Goal: Transaction & Acquisition: Purchase product/service

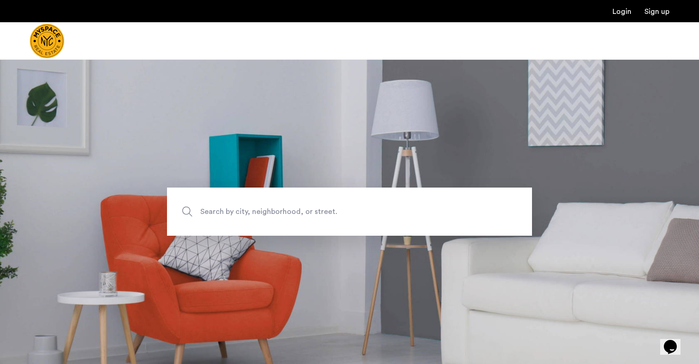
click at [249, 216] on span "Search by city, neighborhood, or street." at bounding box center [327, 211] width 255 height 12
click at [249, 216] on input "Search by city, neighborhood, or street." at bounding box center [349, 211] width 365 height 48
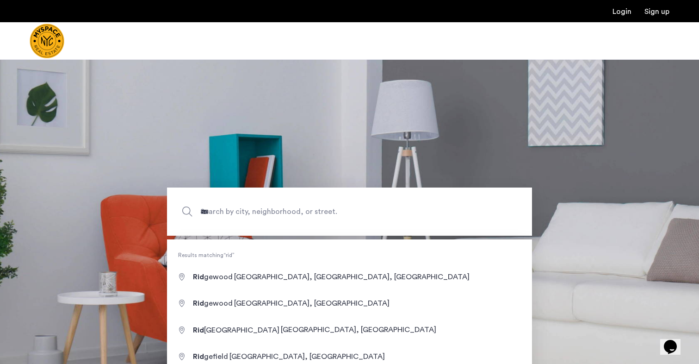
type input "**********"
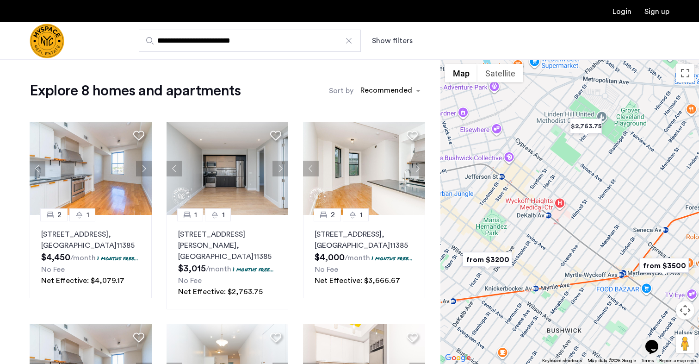
click at [382, 43] on button "Show filters" at bounding box center [392, 40] width 41 height 11
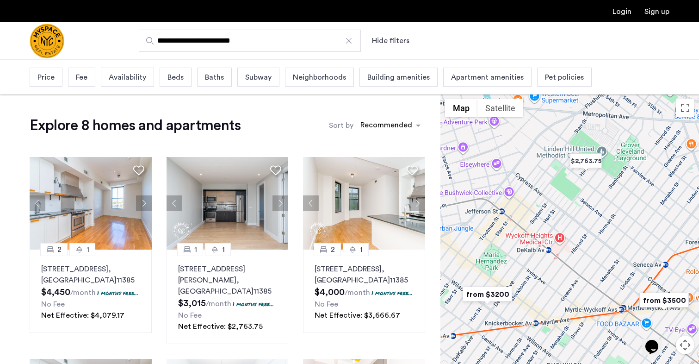
click at [52, 74] on span "Price" at bounding box center [45, 77] width 17 height 11
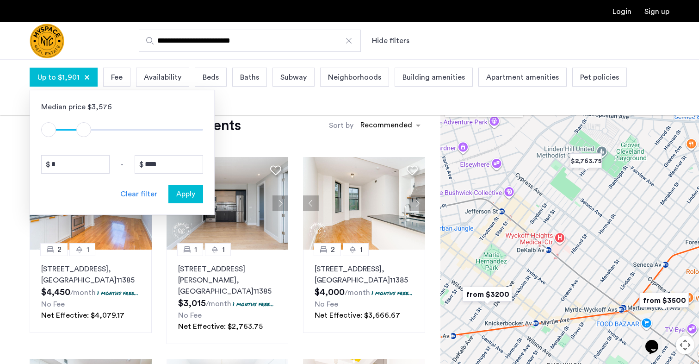
type input "****"
drag, startPoint x: 193, startPoint y: 130, endPoint x: 81, endPoint y: 134, distance: 111.6
click at [81, 134] on span "ngx-slider-max" at bounding box center [81, 129] width 15 height 15
click at [186, 192] on span "Apply" at bounding box center [185, 193] width 19 height 11
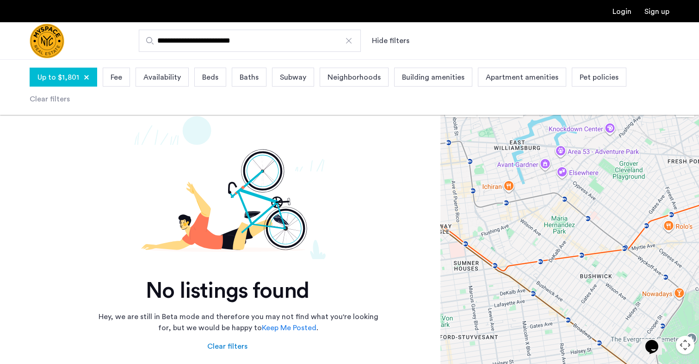
drag, startPoint x: 504, startPoint y: 212, endPoint x: 589, endPoint y: 192, distance: 87.1
click at [589, 192] on div at bounding box center [569, 246] width 259 height 304
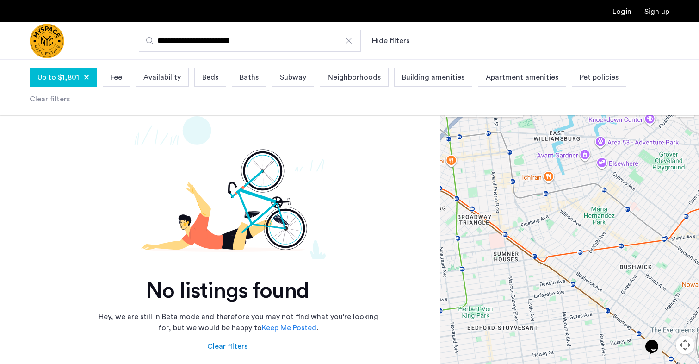
drag, startPoint x: 523, startPoint y: 222, endPoint x: 566, endPoint y: 212, distance: 44.1
click at [566, 212] on div at bounding box center [569, 246] width 259 height 304
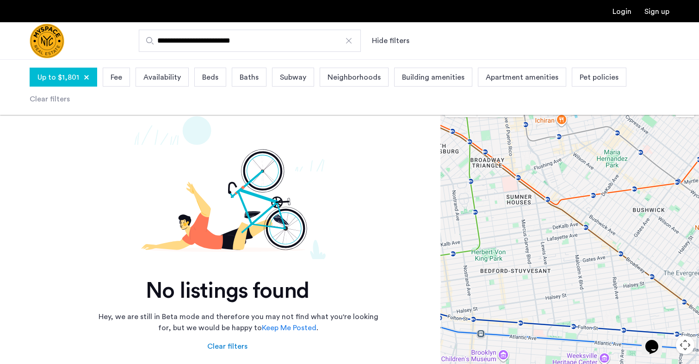
drag, startPoint x: 567, startPoint y: 238, endPoint x: 575, endPoint y: 177, distance: 61.2
click at [575, 177] on div at bounding box center [569, 246] width 259 height 304
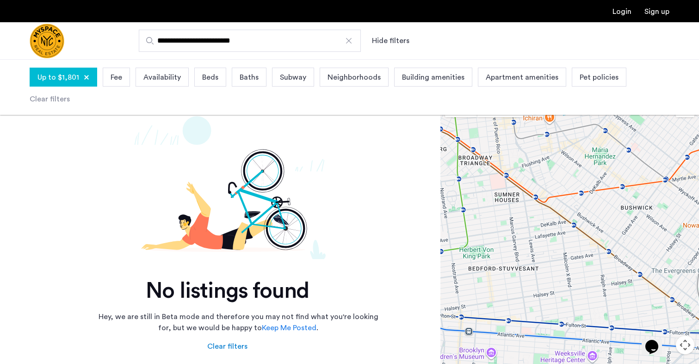
drag, startPoint x: 585, startPoint y: 243, endPoint x: 577, endPoint y: 243, distance: 8.3
click at [577, 243] on div at bounding box center [569, 246] width 259 height 304
click at [350, 41] on div at bounding box center [348, 40] width 9 height 9
click at [350, 41] on input "**********" at bounding box center [250, 41] width 222 height 22
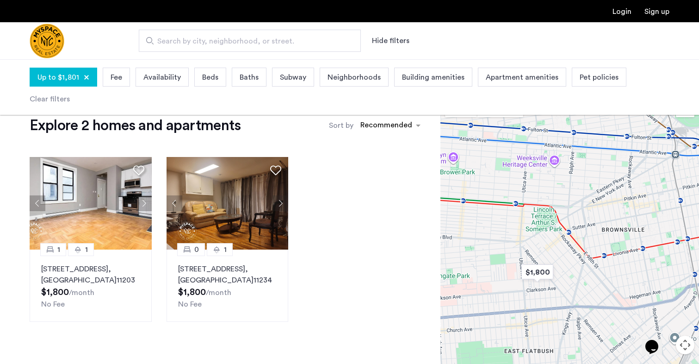
drag, startPoint x: 491, startPoint y: 197, endPoint x: 484, endPoint y: 341, distance: 145.0
click at [484, 342] on div at bounding box center [569, 246] width 259 height 304
click at [48, 77] on span "Up to $1,801" at bounding box center [58, 77] width 42 height 11
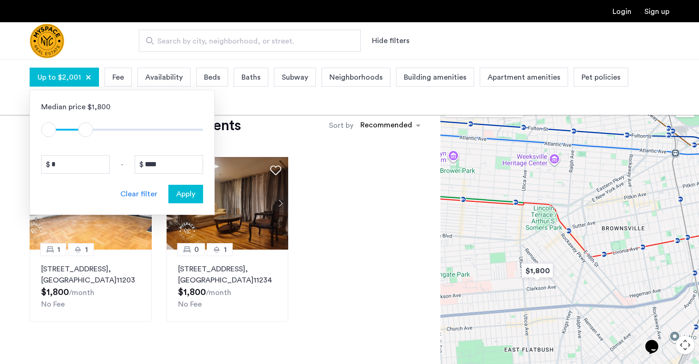
type input "****"
click at [88, 129] on span "ngx-slider-max" at bounding box center [88, 129] width 15 height 15
click at [179, 192] on span "Apply" at bounding box center [185, 193] width 19 height 11
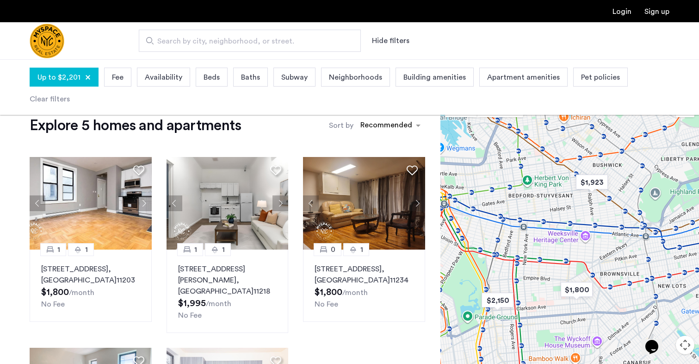
drag, startPoint x: 597, startPoint y: 197, endPoint x: 529, endPoint y: 259, distance: 91.7
click at [530, 259] on div at bounding box center [569, 246] width 259 height 304
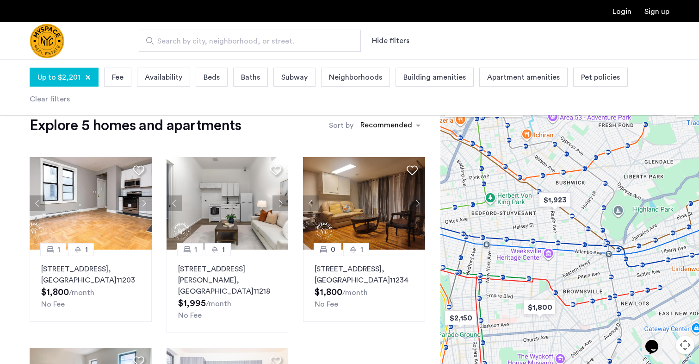
drag, startPoint x: 545, startPoint y: 240, endPoint x: 555, endPoint y: 203, distance: 38.5
click at [545, 238] on div at bounding box center [569, 246] width 259 height 304
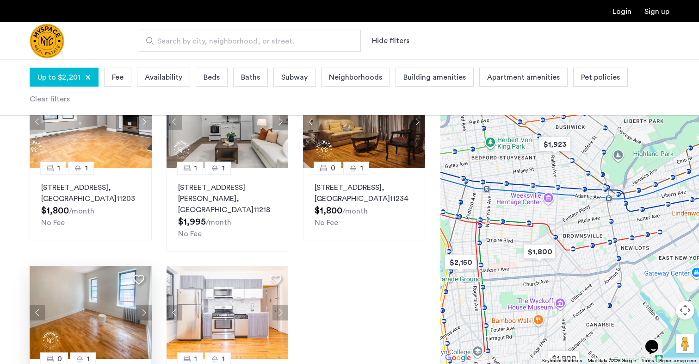
scroll to position [85, 0]
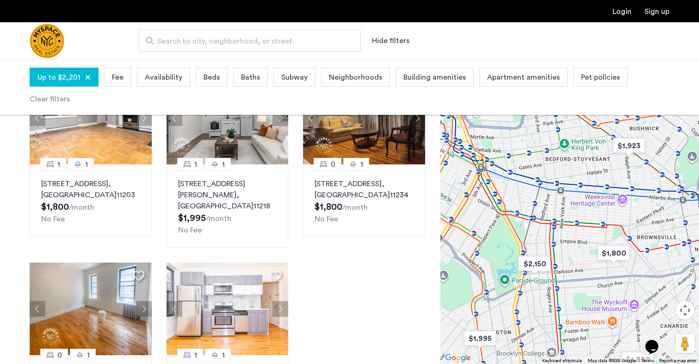
drag, startPoint x: 606, startPoint y: 187, endPoint x: 670, endPoint y: 213, distance: 69.3
click at [670, 213] on div at bounding box center [569, 211] width 259 height 304
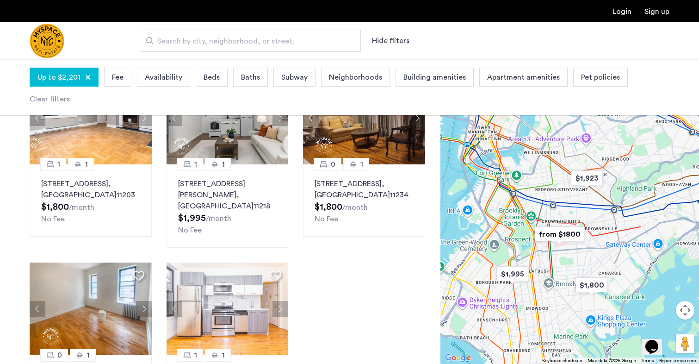
drag, startPoint x: 621, startPoint y: 312, endPoint x: 568, endPoint y: 257, distance: 76.2
click at [567, 257] on div at bounding box center [569, 211] width 259 height 304
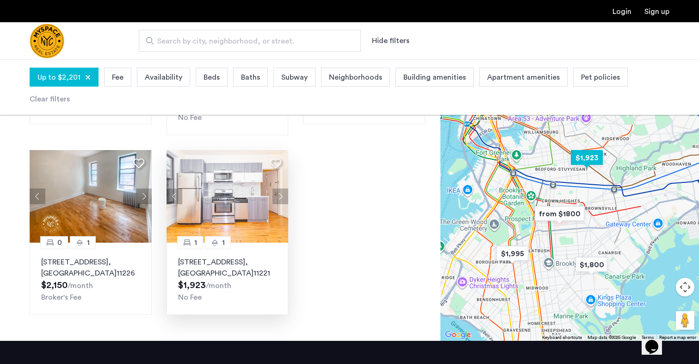
scroll to position [198, 0]
click at [226, 175] on img at bounding box center [228, 195] width 122 height 93
